Goal: Transaction & Acquisition: Download file/media

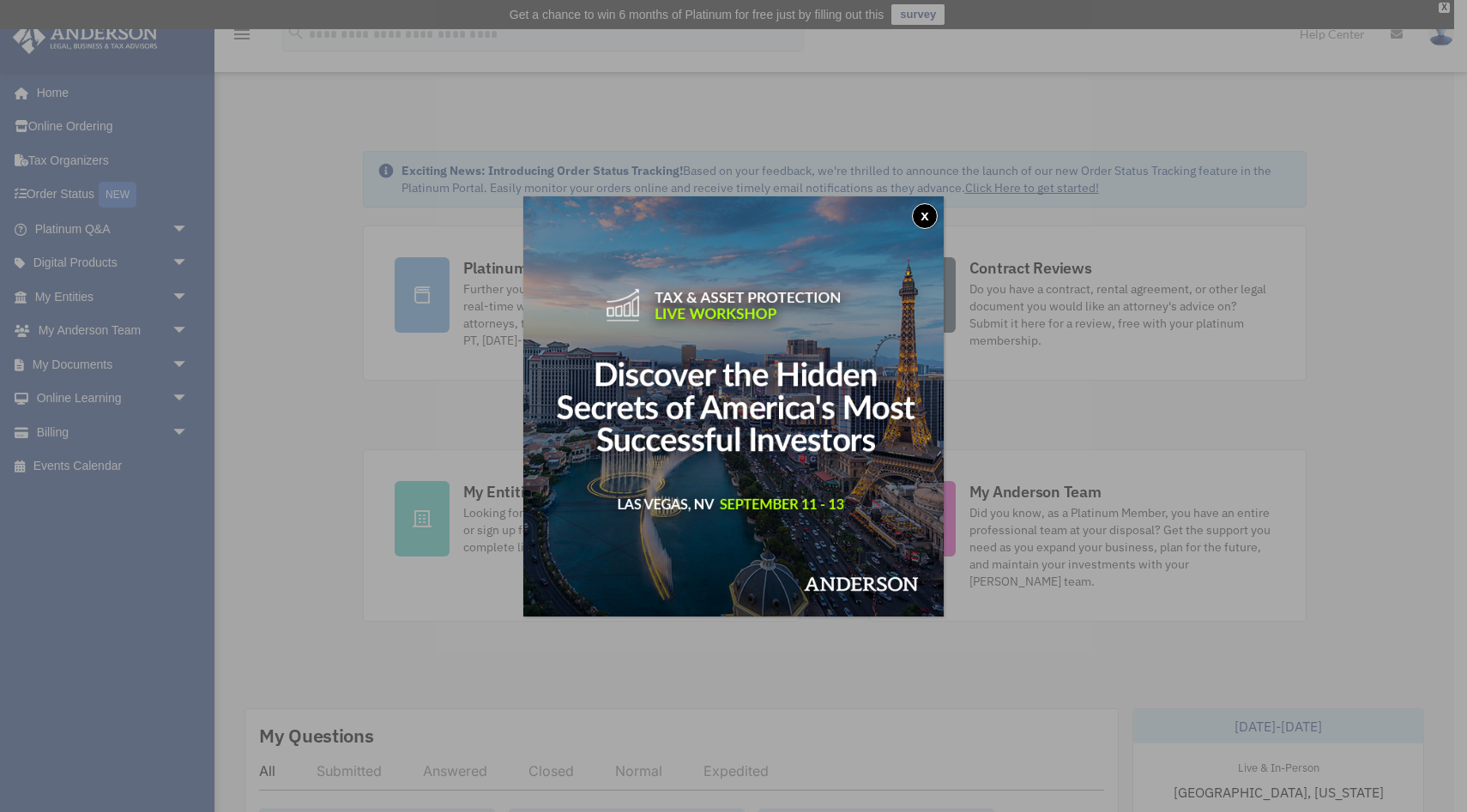
click at [928, 215] on button "x" at bounding box center [925, 216] width 26 height 26
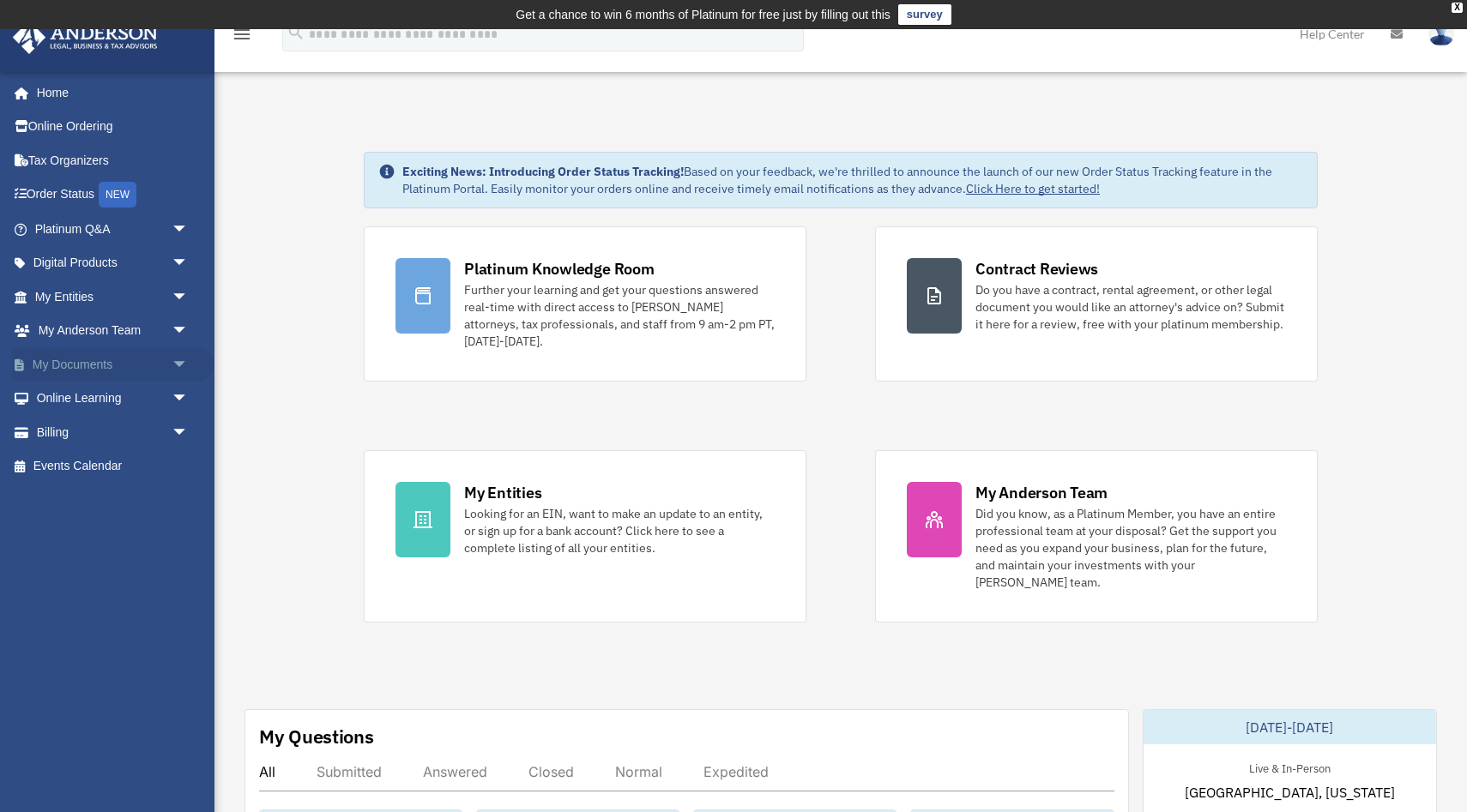
click at [95, 363] on link "My Documents arrow_drop_down" at bounding box center [113, 363] width 202 height 34
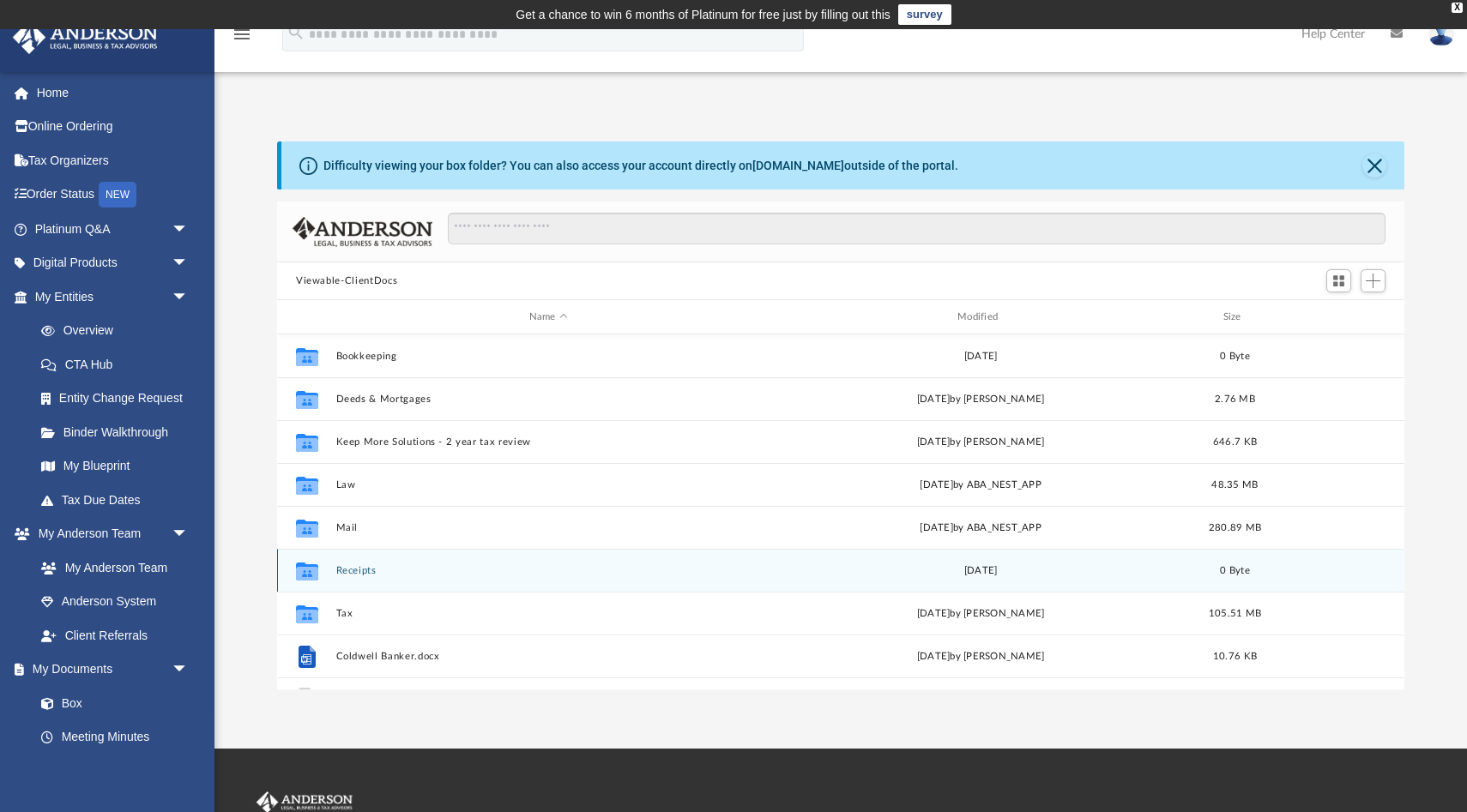
scroll to position [30, 0]
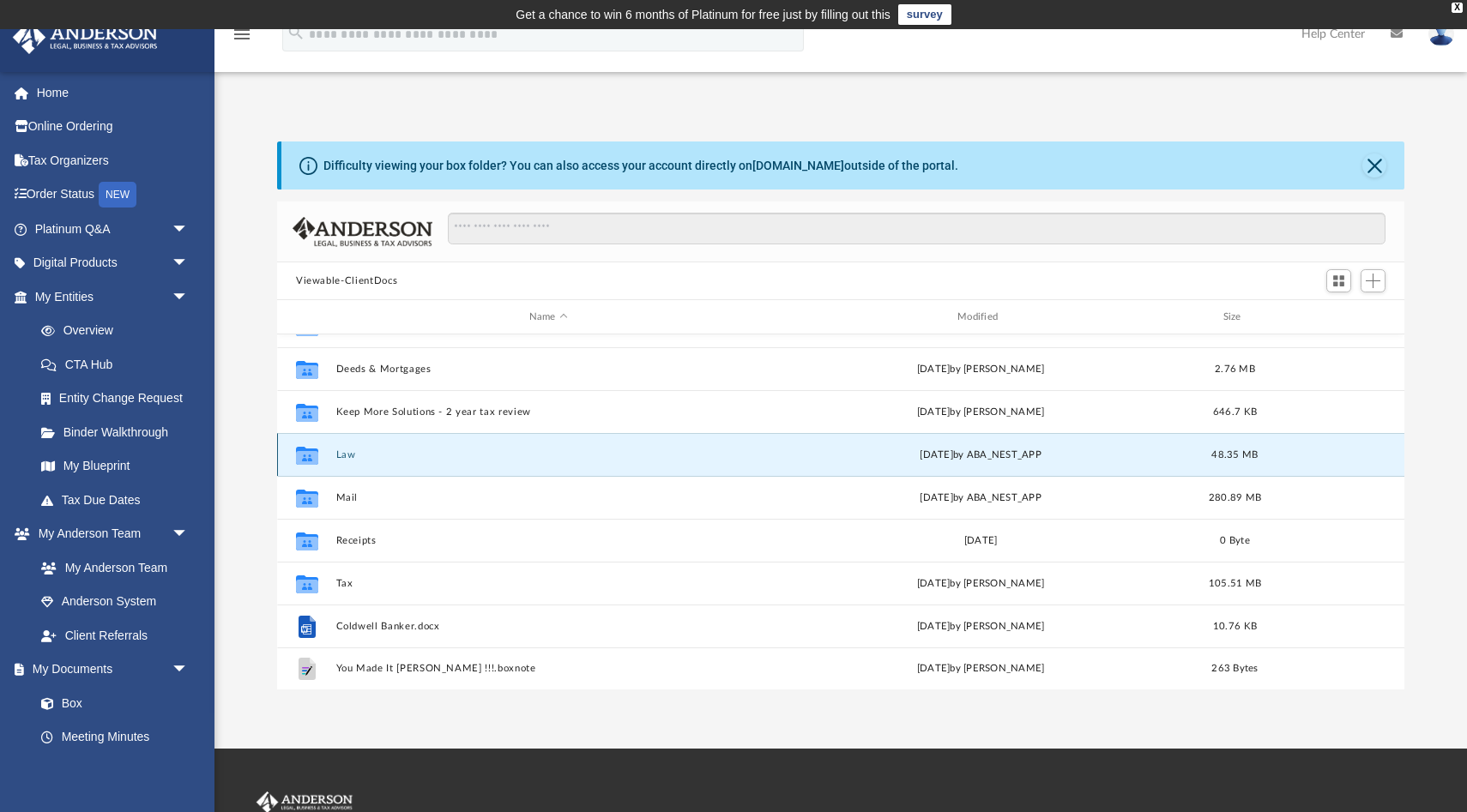
click at [345, 453] on button "Law" at bounding box center [549, 455] width 425 height 11
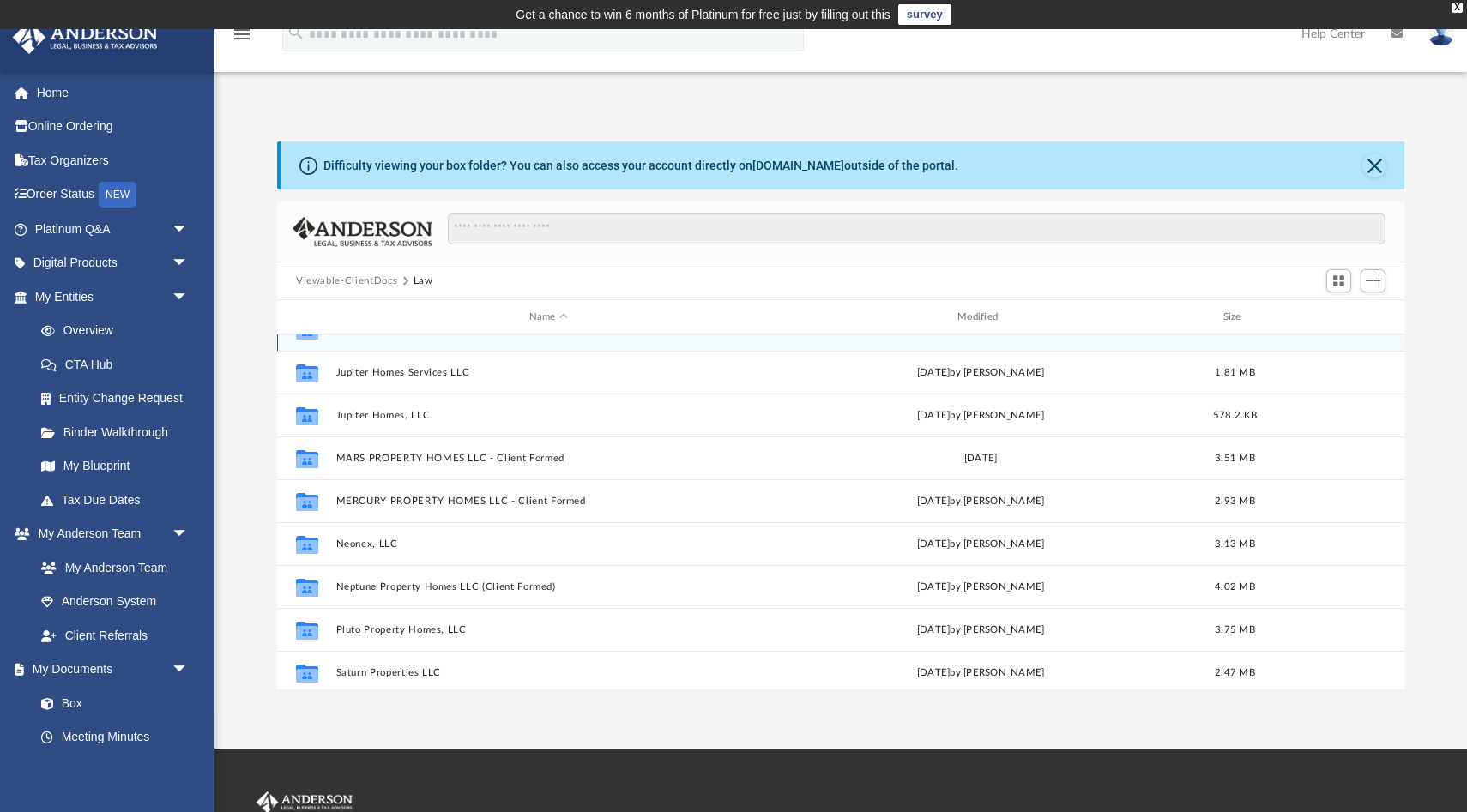
scroll to position [213, 0]
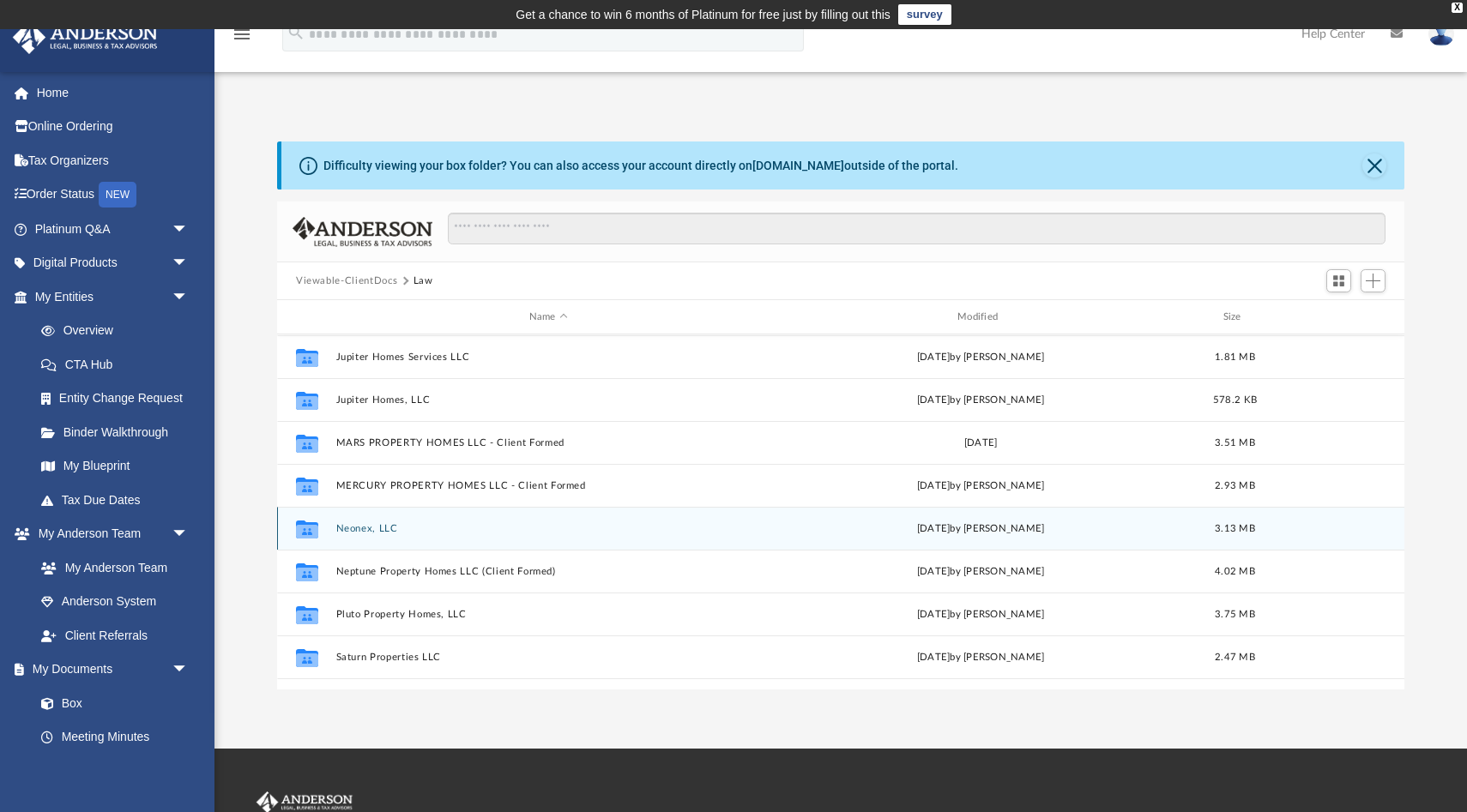
click at [359, 525] on button "Neonex, LLC" at bounding box center [549, 529] width 425 height 11
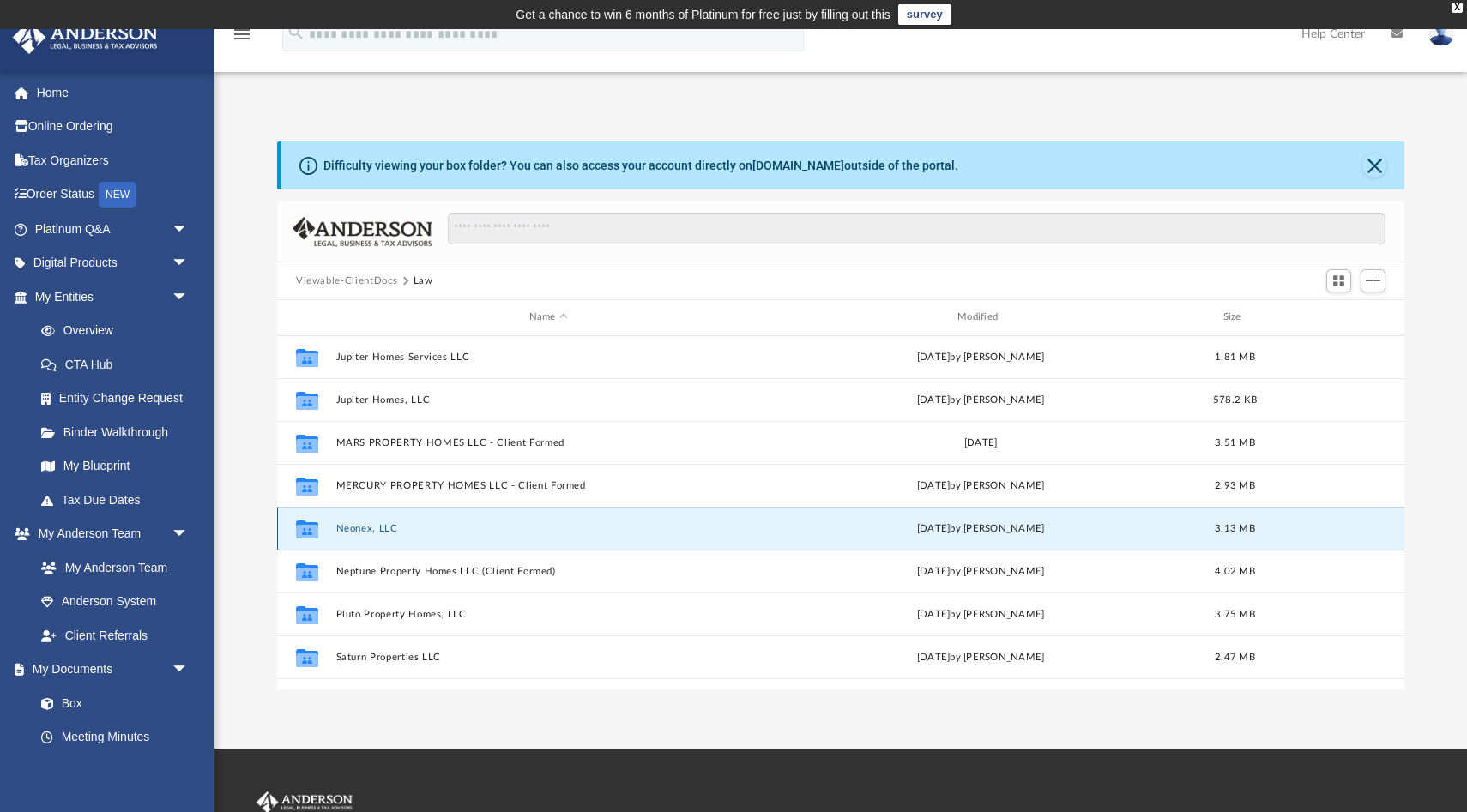
click at [359, 525] on button "Neonex, LLC" at bounding box center [549, 529] width 425 height 11
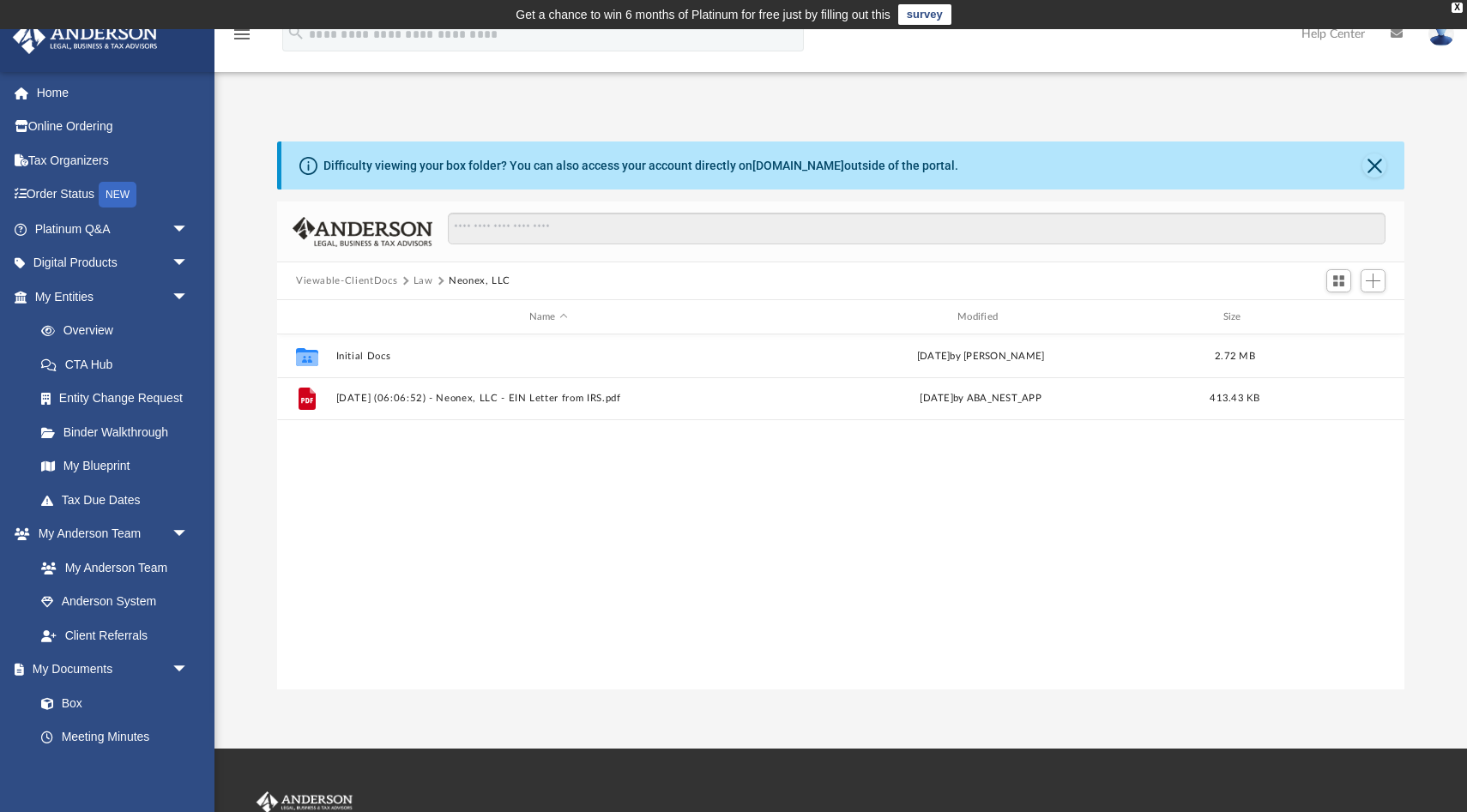
scroll to position [0, 0]
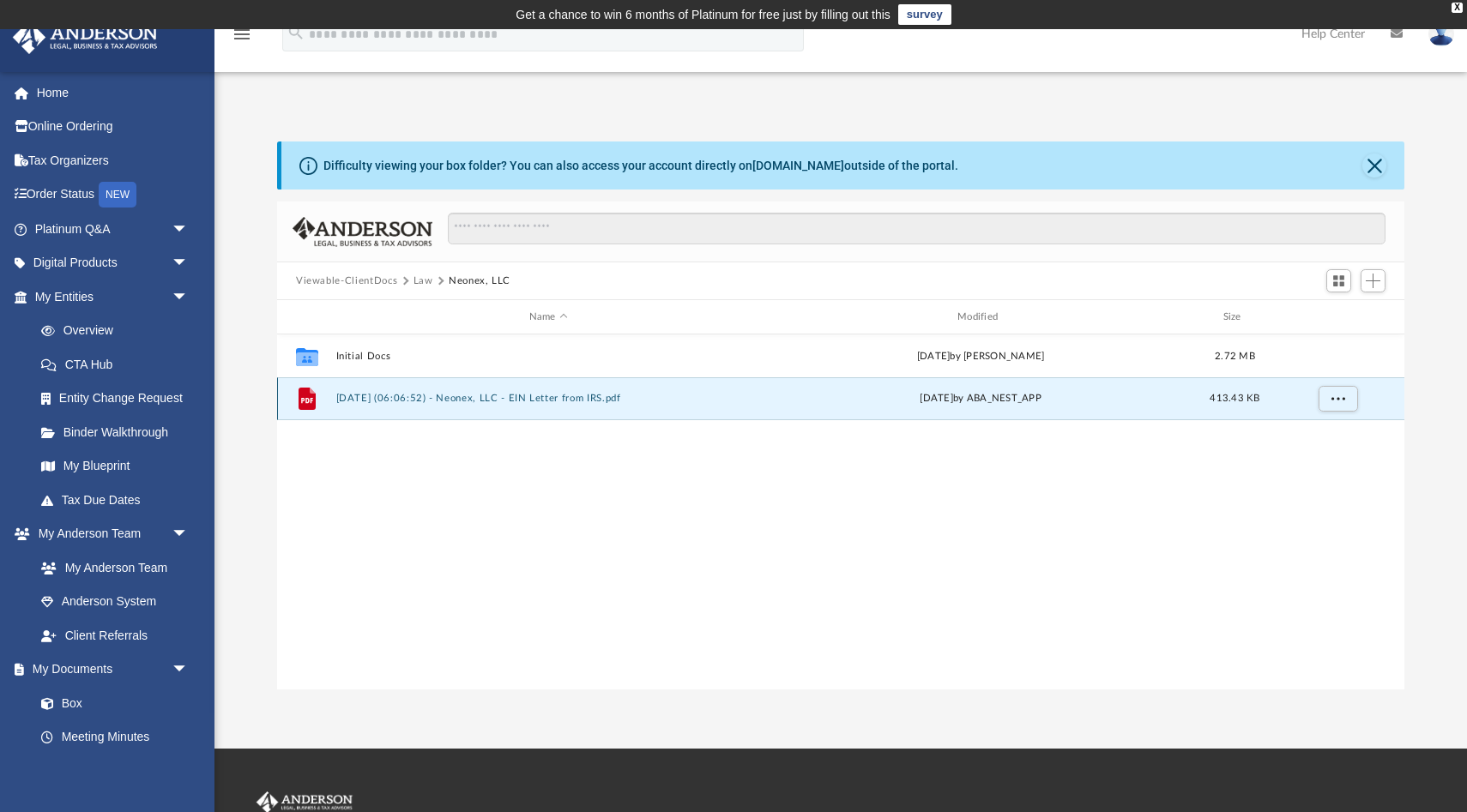
click at [428, 395] on button "[DATE] (06:06:52) - Neonex, LLC - EIN Letter from IRS.pdf" at bounding box center [549, 398] width 425 height 11
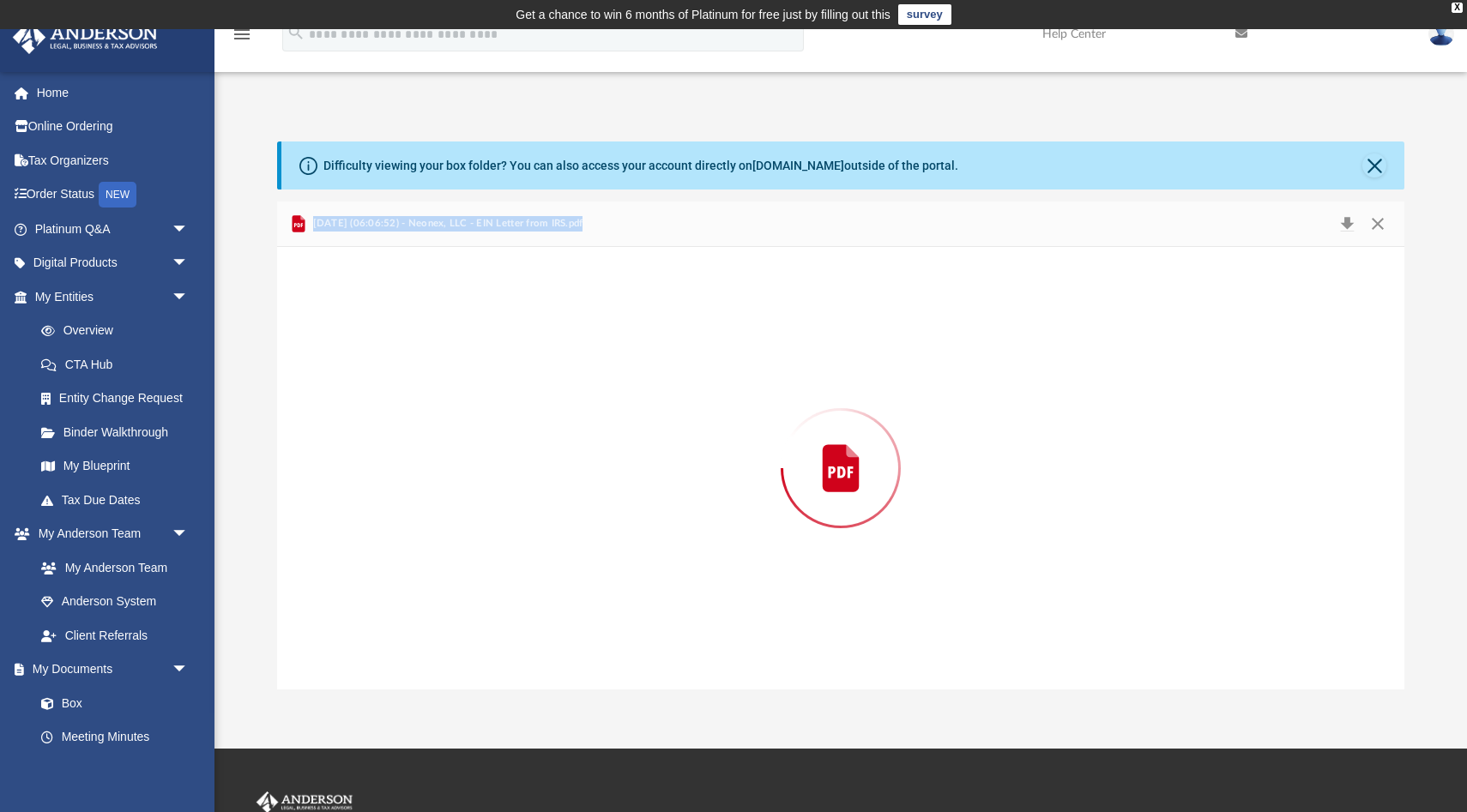
click at [428, 395] on div "Preview" at bounding box center [841, 468] width 1127 height 442
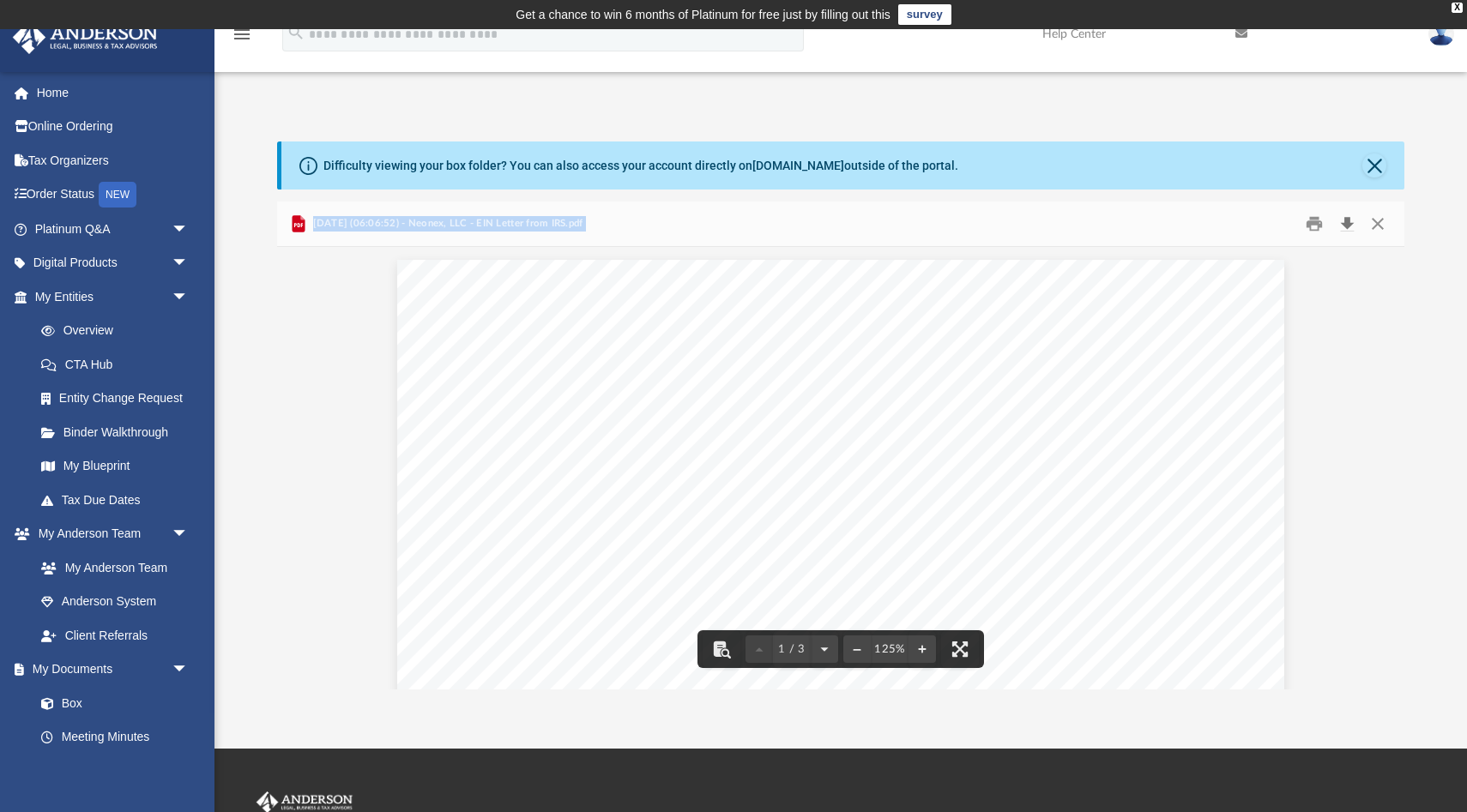
click at [1345, 222] on button "Download" at bounding box center [1347, 223] width 31 height 27
